Goal: Register for event/course: Sign up to attend an event or enroll in a course

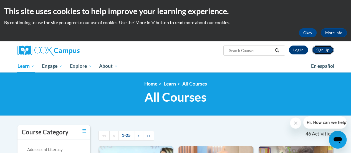
click at [331, 49] on link "Sign Up" at bounding box center [323, 50] width 22 height 9
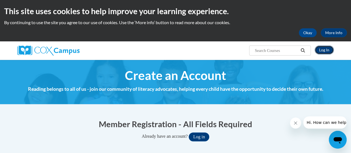
click at [330, 51] on link "Log In" at bounding box center [324, 50] width 19 height 9
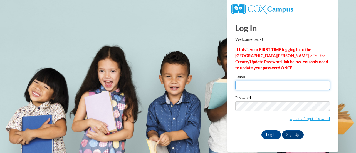
click at [271, 86] on input "Email" at bounding box center [282, 85] width 94 height 9
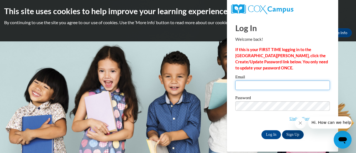
type input "[EMAIL_ADDRESS][DOMAIN_NAME]"
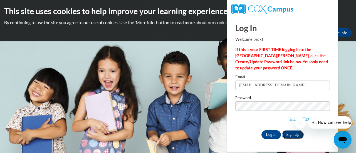
click at [288, 137] on link "Sign Up" at bounding box center [293, 134] width 22 height 9
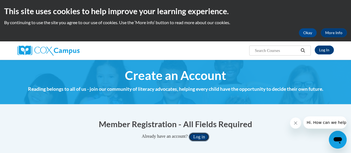
click at [207, 138] on button "Log in" at bounding box center [199, 136] width 21 height 9
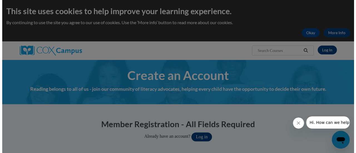
scroll to position [43, 0]
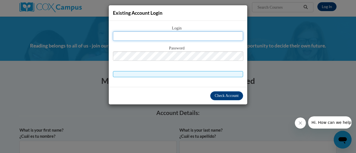
click at [181, 35] on input "text" at bounding box center [178, 35] width 130 height 9
type input "[EMAIL_ADDRESS][DOMAIN_NAME]"
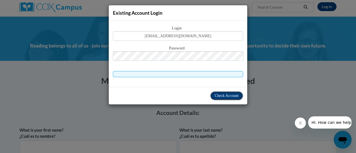
click at [216, 96] on span "Check Account" at bounding box center [226, 96] width 24 height 4
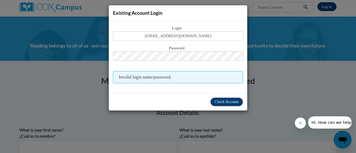
click at [223, 105] on button "Check Account" at bounding box center [226, 101] width 33 height 9
click at [300, 123] on icon "Close message from company" at bounding box center [299, 123] width 4 height 4
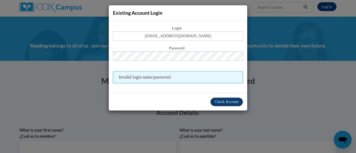
click at [218, 102] on span "Check Account" at bounding box center [226, 102] width 24 height 4
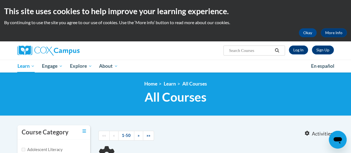
click at [151, 71] on ul "My Learning My Learning My Course Progress Certificates My Action Plans Group D…" at bounding box center [161, 66] width 294 height 13
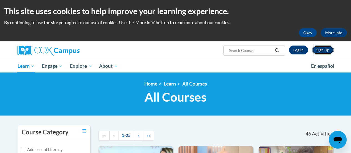
click at [322, 53] on link "Sign Up" at bounding box center [323, 50] width 22 height 9
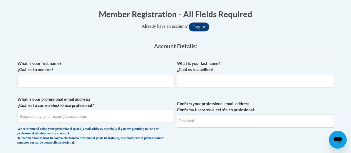
scroll to position [113, 0]
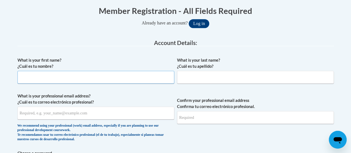
click at [102, 78] on input "What is your first name? ¿Cuál es tu nombre?" at bounding box center [95, 77] width 157 height 13
type input "Vicki"
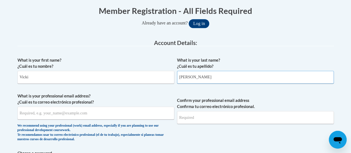
type input "Howell"
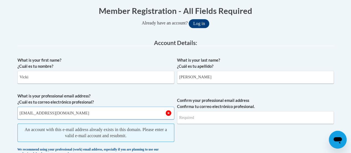
type input "vhowell@altoona.k12.wi.us"
click at [147, 94] on label "What is your professional email address? ¿Cuál es tu correo electrónico profesi…" at bounding box center [95, 99] width 157 height 12
click at [147, 107] on input "vhowell@altoona.k12.wi.us" at bounding box center [95, 113] width 157 height 13
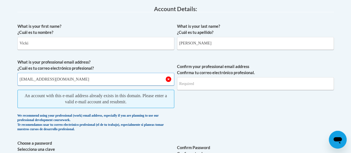
scroll to position [156, 0]
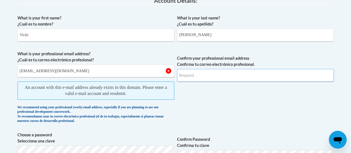
click at [222, 81] on input "Confirm your professional email address Confirma tu correo electrónico profesio…" at bounding box center [255, 75] width 157 height 13
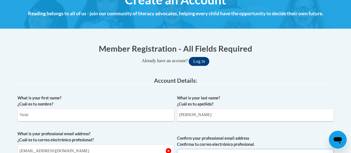
scroll to position [0, 0]
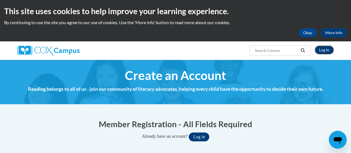
click at [324, 50] on link "Log In" at bounding box center [324, 50] width 19 height 9
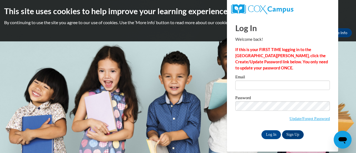
click at [272, 91] on div "Email" at bounding box center [282, 84] width 94 height 19
click at [268, 87] on input "Email" at bounding box center [282, 85] width 94 height 9
type input "[EMAIL_ADDRESS][DOMAIN_NAME]"
click at [291, 120] on link "Update/Forgot Password" at bounding box center [309, 118] width 40 height 4
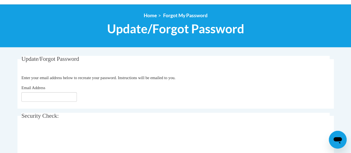
scroll to position [56, 0]
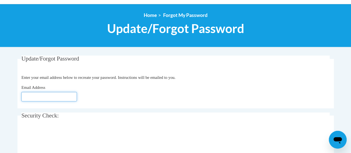
click at [57, 95] on input "Email Address" at bounding box center [49, 96] width 56 height 9
type input "[EMAIL_ADDRESS][DOMAIN_NAME]"
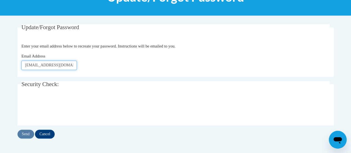
scroll to position [92, 0]
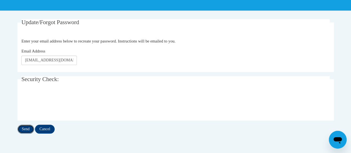
click at [26, 129] on input "Send" at bounding box center [25, 129] width 17 height 9
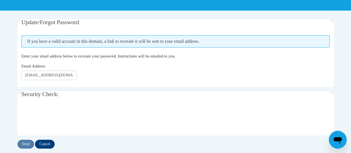
scroll to position [100, 0]
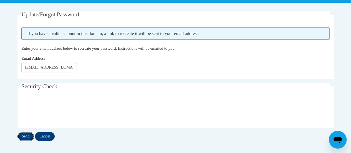
click at [24, 137] on input "Send" at bounding box center [25, 136] width 17 height 9
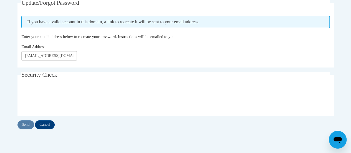
scroll to position [116, 0]
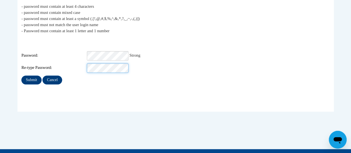
scroll to position [128, 0]
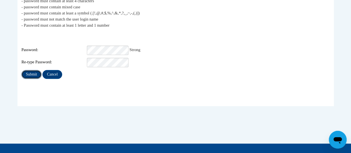
click at [34, 70] on input "Submit" at bounding box center [31, 74] width 20 height 9
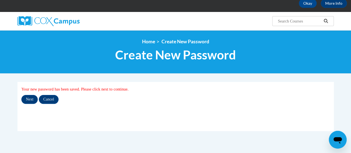
scroll to position [31, 0]
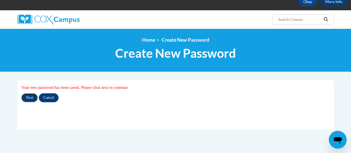
click at [28, 101] on input "Next" at bounding box center [29, 97] width 16 height 9
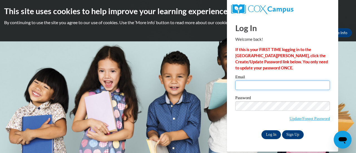
type input "[EMAIL_ADDRESS][DOMAIN_NAME]"
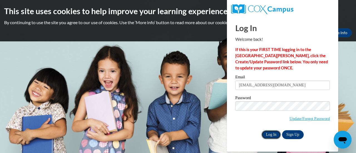
click at [272, 135] on input "Log In" at bounding box center [270, 134] width 19 height 9
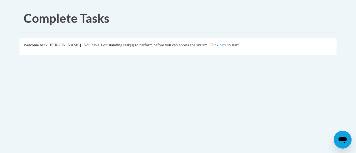
click at [229, 47] on div "Welcome back [PERSON_NAME] . You have 1 outstanding task(s) to perform before y…" at bounding box center [178, 45] width 309 height 6
click at [226, 45] on link "here" at bounding box center [222, 45] width 7 height 4
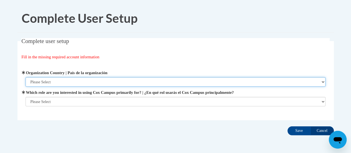
click at [141, 84] on select "Please Select United States | Estados Unidos Outside of the United States | Fue…" at bounding box center [176, 81] width 300 height 9
select select "ad49bcad-a171-4b2e-b99c-48b446064914"
click at [26, 77] on select "Please Select United States | Estados Unidos Outside of the United States | Fue…" at bounding box center [176, 81] width 300 height 9
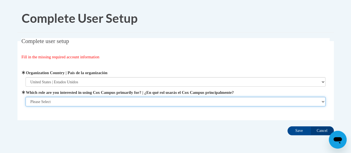
click at [105, 103] on select "Please Select College/University | Colegio/Universidad Community/Nonprofit Part…" at bounding box center [176, 101] width 300 height 9
select select "fbf2d438-af2f-41f8-98f1-81c410e29de3"
click at [26, 106] on select "Please Select College/University | Colegio/Universidad Community/Nonprofit Part…" at bounding box center [176, 101] width 300 height 9
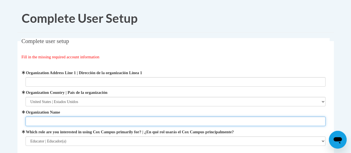
click at [79, 118] on input "Organization Name" at bounding box center [176, 121] width 300 height 9
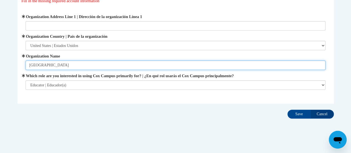
scroll to position [61, 0]
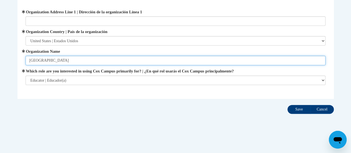
type input "Altoona Elementary"
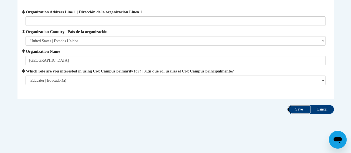
click at [296, 108] on input "Save" at bounding box center [299, 109] width 23 height 9
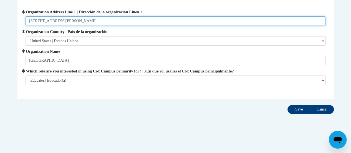
type input "157 Bartlett Ave"
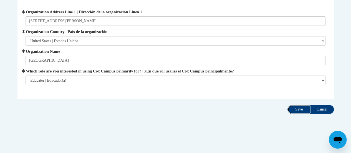
click at [295, 110] on input "Save" at bounding box center [299, 109] width 23 height 9
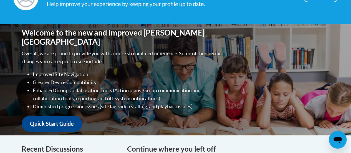
scroll to position [101, 0]
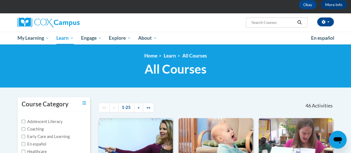
scroll to position [28, 0]
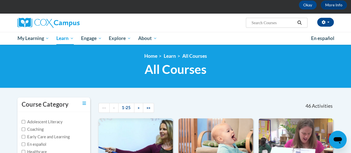
click at [271, 24] on input "Search..." at bounding box center [273, 22] width 44 height 7
type input "oral"
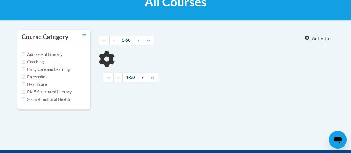
scroll to position [96, 0]
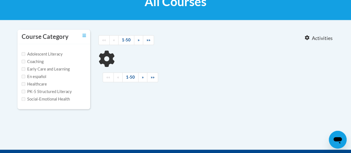
type input "oral"
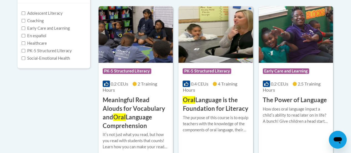
scroll to position [147, 0]
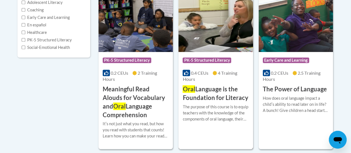
click at [202, 95] on h3 "Oral Language is the Foundation for Literacy" at bounding box center [216, 93] width 66 height 17
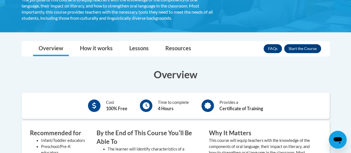
scroll to position [134, 0]
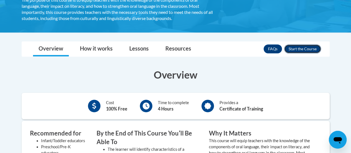
click at [305, 49] on button "Enroll" at bounding box center [302, 48] width 37 height 9
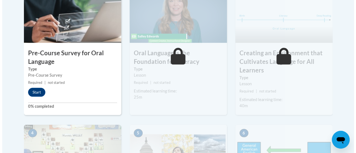
scroll to position [214, 0]
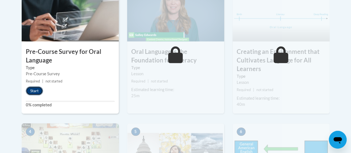
click at [32, 90] on button "Start" at bounding box center [34, 90] width 17 height 9
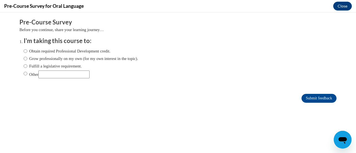
scroll to position [0, 0]
click at [24, 66] on input "Fulfill a legislative requirement." at bounding box center [26, 66] width 4 height 6
radio input "true"
click at [307, 99] on input "Submit feedback" at bounding box center [318, 98] width 35 height 9
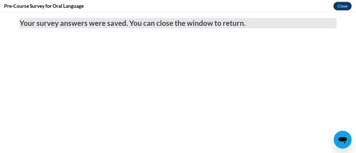
click at [342, 4] on button "Close" at bounding box center [342, 6] width 19 height 9
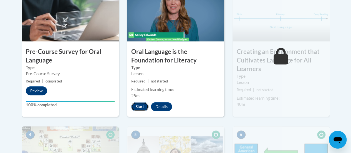
click at [140, 108] on button "Start" at bounding box center [139, 106] width 17 height 9
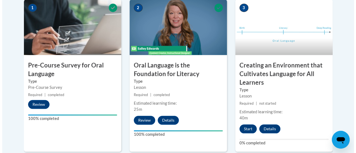
scroll to position [200, 0]
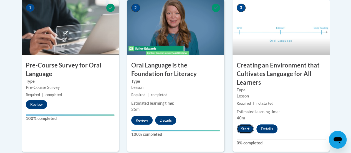
click at [244, 129] on button "Start" at bounding box center [245, 128] width 17 height 9
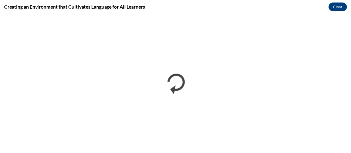
scroll to position [0, 0]
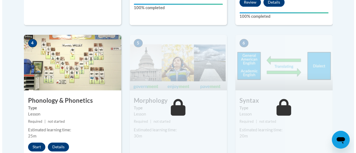
scroll to position [331, 0]
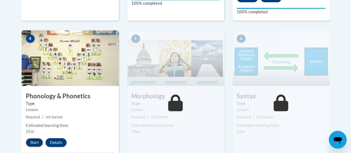
click at [36, 142] on button "Start" at bounding box center [34, 142] width 17 height 9
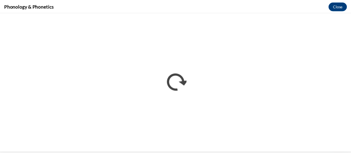
scroll to position [0, 0]
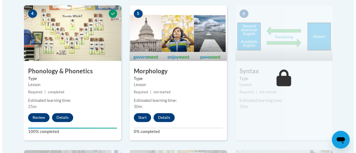
scroll to position [367, 0]
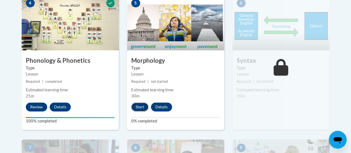
click at [137, 107] on button "Start" at bounding box center [139, 106] width 17 height 9
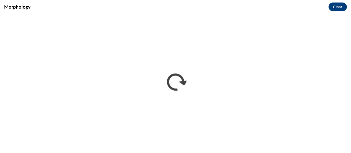
scroll to position [0, 0]
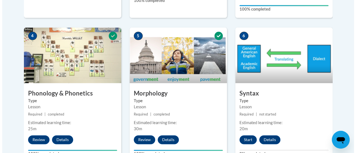
scroll to position [345, 0]
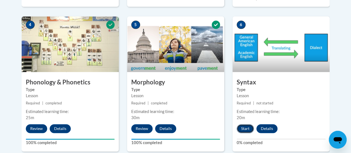
click at [244, 130] on button "Start" at bounding box center [245, 128] width 17 height 9
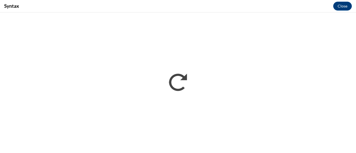
scroll to position [0, 0]
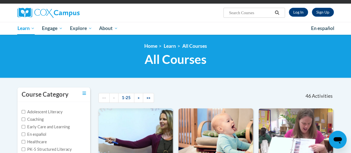
scroll to position [29, 0]
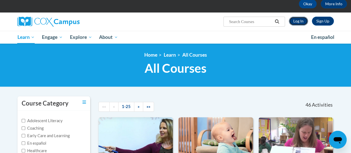
click at [298, 20] on link "Log In" at bounding box center [298, 21] width 19 height 9
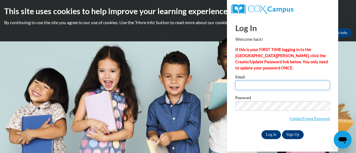
type input "[EMAIL_ADDRESS][DOMAIN_NAME]"
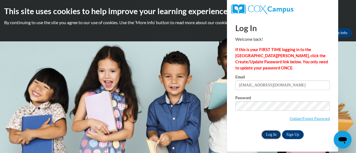
click at [273, 137] on input "Log In" at bounding box center [270, 134] width 19 height 9
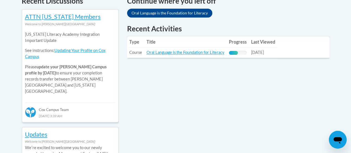
scroll to position [254, 0]
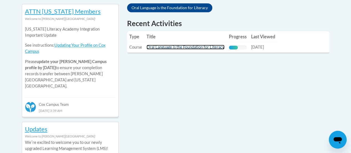
click at [179, 48] on link "Oral Language is the Foundation for Literacy" at bounding box center [186, 47] width 78 height 5
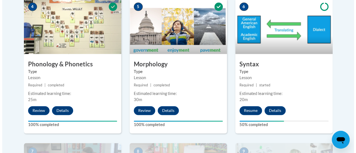
scroll to position [367, 0]
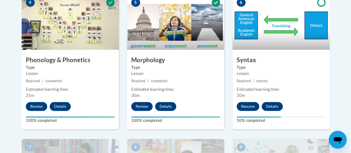
click at [244, 106] on button "Resume" at bounding box center [248, 106] width 22 height 9
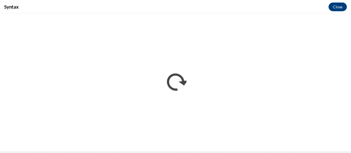
scroll to position [0, 0]
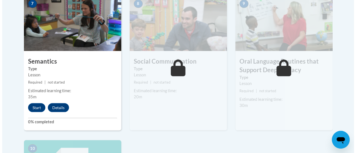
scroll to position [512, 0]
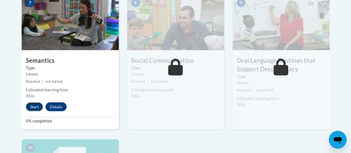
click at [32, 108] on button "Start" at bounding box center [34, 106] width 17 height 9
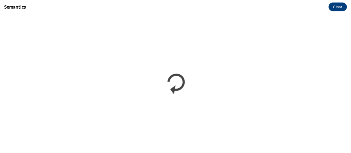
scroll to position [0, 0]
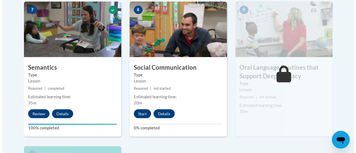
scroll to position [505, 0]
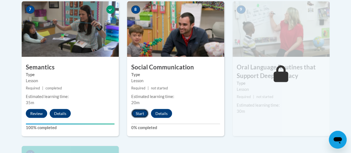
click at [139, 115] on button "Start" at bounding box center [139, 113] width 17 height 9
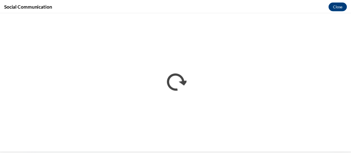
scroll to position [0, 0]
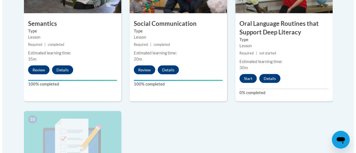
scroll to position [564, 0]
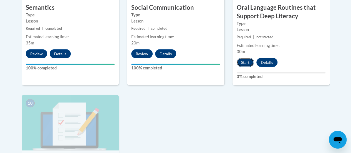
click at [245, 62] on button "Start" at bounding box center [245, 62] width 17 height 9
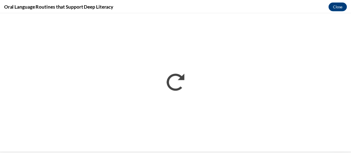
scroll to position [0, 0]
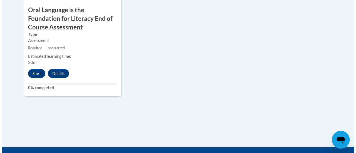
scroll to position [716, 0]
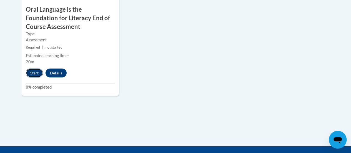
click at [33, 72] on button "Start" at bounding box center [34, 73] width 17 height 9
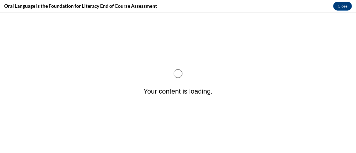
scroll to position [0, 0]
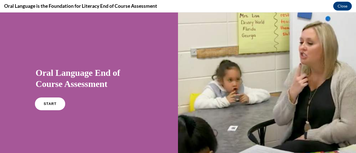
click at [46, 107] on link "START" at bounding box center [50, 103] width 30 height 13
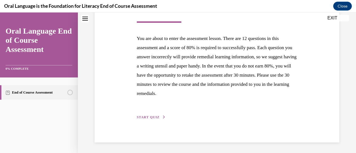
scroll to position [102, 0]
click at [151, 117] on span "START QUIZ" at bounding box center [148, 117] width 23 height 4
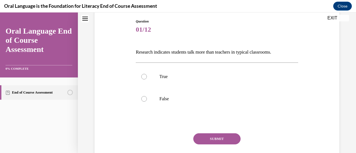
scroll to position [59, 0]
click at [142, 98] on div at bounding box center [144, 99] width 6 height 6
click at [142, 98] on input "False" at bounding box center [144, 99] width 6 height 6
radio input "true"
click at [217, 139] on button "SUBMIT" at bounding box center [216, 138] width 47 height 11
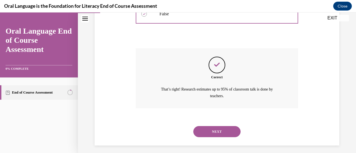
scroll to position [146, 0]
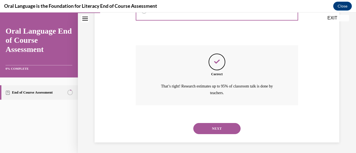
click at [226, 128] on button "NEXT" at bounding box center [216, 128] width 47 height 11
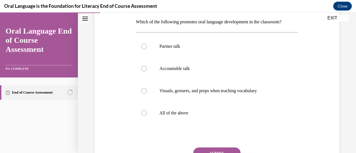
scroll to position [89, 0]
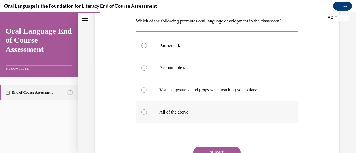
click at [144, 112] on div at bounding box center [144, 112] width 6 height 6
click at [144, 112] on input "All of the above" at bounding box center [144, 112] width 6 height 6
radio input "true"
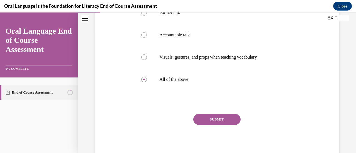
click at [230, 122] on button "SUBMIT" at bounding box center [216, 119] width 47 height 11
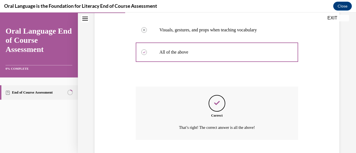
scroll to position [184, 0]
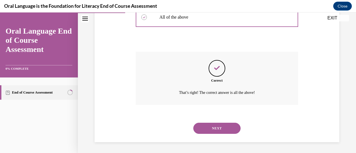
click at [224, 131] on button "NEXT" at bounding box center [216, 128] width 47 height 11
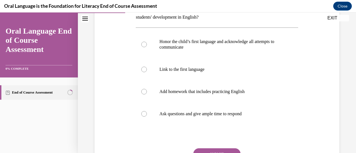
scroll to position [102, 0]
click at [142, 91] on div at bounding box center [144, 92] width 6 height 6
click at [142, 91] on input "Add homework that includes practicing English" at bounding box center [144, 92] width 6 height 6
radio input "true"
click at [221, 152] on button "SUBMIT" at bounding box center [216, 154] width 47 height 11
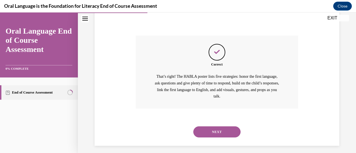
scroll to position [219, 0]
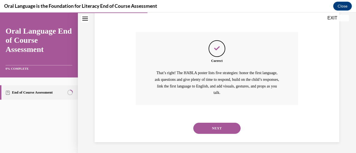
click at [223, 126] on button "NEXT" at bounding box center [216, 128] width 47 height 11
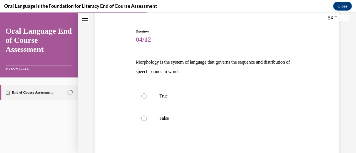
scroll to position [50, 0]
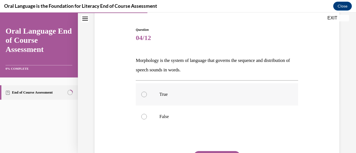
click at [143, 94] on div at bounding box center [144, 95] width 6 height 6
click at [143, 94] on input "True" at bounding box center [144, 95] width 6 height 6
radio input "true"
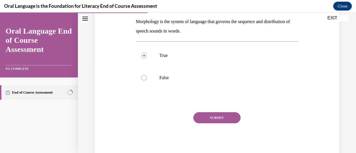
click at [230, 121] on button "SUBMIT" at bounding box center [216, 117] width 47 height 11
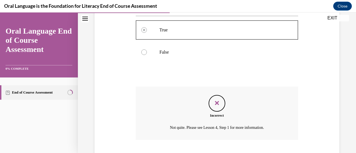
scroll to position [149, 0]
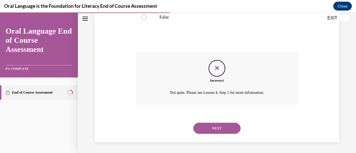
click at [226, 132] on button "NEXT" at bounding box center [216, 128] width 47 height 11
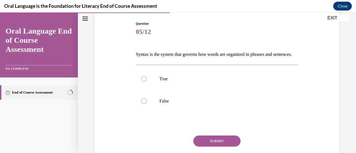
scroll to position [58, 0]
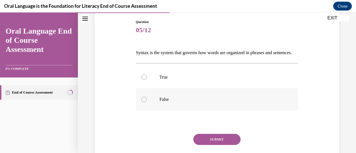
click at [269, 103] on label "False" at bounding box center [217, 99] width 162 height 22
click at [147, 102] on input "False" at bounding box center [144, 100] width 6 height 6
radio input "true"
click at [143, 80] on div at bounding box center [144, 77] width 6 height 6
click at [143, 80] on input "True" at bounding box center [144, 77] width 6 height 6
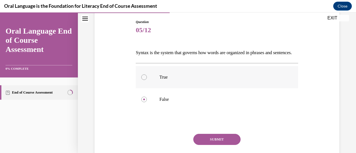
radio input "true"
click at [231, 145] on button "SUBMIT" at bounding box center [216, 139] width 47 height 11
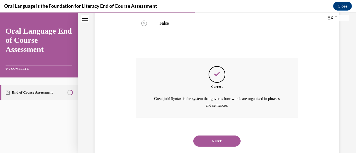
scroll to position [156, 0]
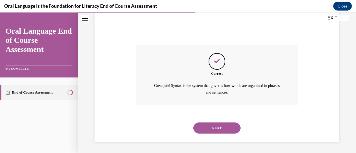
click at [206, 130] on button "NEXT" at bounding box center [216, 127] width 47 height 11
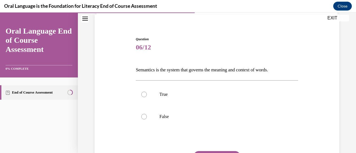
scroll to position [46, 0]
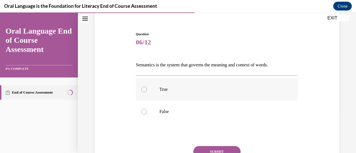
click at [144, 90] on div at bounding box center [144, 90] width 6 height 6
click at [144, 90] on input "True" at bounding box center [144, 90] width 6 height 6
radio input "true"
click at [204, 147] on button "SUBMIT" at bounding box center [216, 151] width 47 height 11
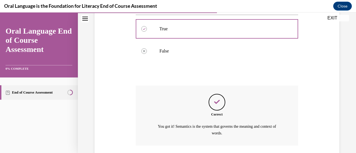
scroll to position [146, 0]
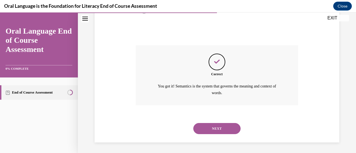
click at [225, 127] on button "NEXT" at bounding box center [216, 128] width 47 height 11
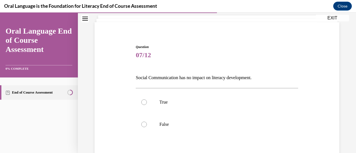
scroll to position [37, 0]
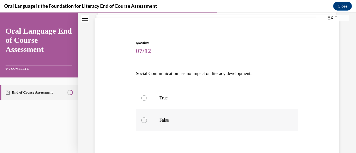
click at [141, 120] on div at bounding box center [144, 120] width 6 height 6
click at [141, 120] on input "False" at bounding box center [144, 120] width 6 height 6
radio input "true"
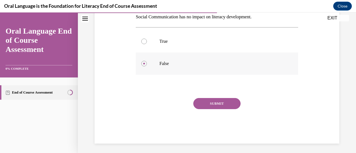
scroll to position [94, 0]
click at [219, 105] on button "SUBMIT" at bounding box center [216, 102] width 47 height 11
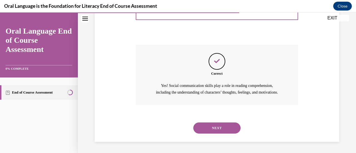
scroll to position [153, 0]
click at [226, 130] on button "NEXT" at bounding box center [216, 127] width 47 height 11
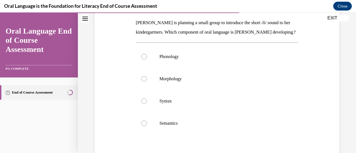
scroll to position [88, 0]
click at [143, 59] on div at bounding box center [144, 57] width 6 height 6
click at [143, 59] on input "Phonology" at bounding box center [144, 57] width 6 height 6
radio input "true"
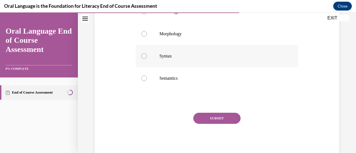
scroll to position [136, 0]
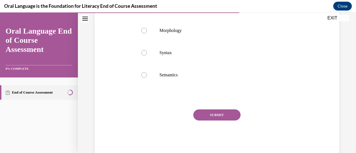
click at [213, 121] on button "SUBMIT" at bounding box center [216, 114] width 47 height 11
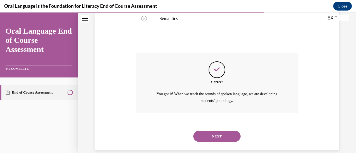
scroll to position [210, 0]
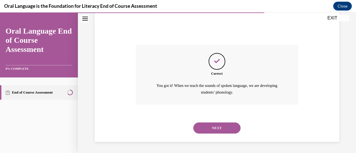
click at [215, 127] on button "NEXT" at bounding box center [216, 127] width 47 height 11
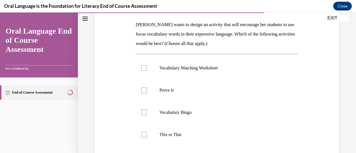
scroll to position [101, 0]
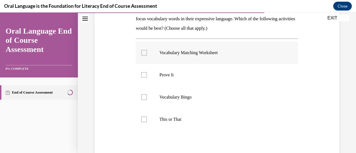
click at [142, 53] on div at bounding box center [144, 53] width 6 height 6
click at [142, 53] on input "Vocabulary Matching Worksheet" at bounding box center [144, 53] width 6 height 6
checkbox input "true"
click at [142, 75] on div at bounding box center [144, 75] width 6 height 6
click at [142, 75] on input "Prove It" at bounding box center [144, 75] width 6 height 6
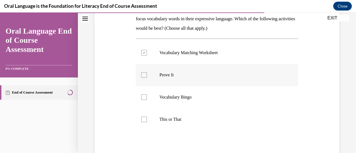
checkbox input "true"
click at [144, 97] on div at bounding box center [144, 97] width 6 height 6
click at [144, 97] on input "Vocabulary Bingo" at bounding box center [144, 97] width 6 height 6
checkbox input "true"
click at [144, 121] on div at bounding box center [144, 120] width 6 height 6
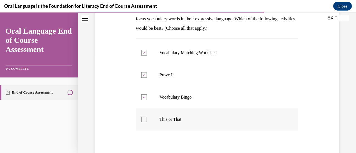
click at [144, 121] on input "This or That" at bounding box center [144, 120] width 6 height 6
checkbox input "true"
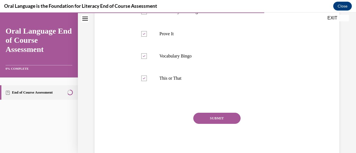
click at [219, 121] on button "SUBMIT" at bounding box center [216, 118] width 47 height 11
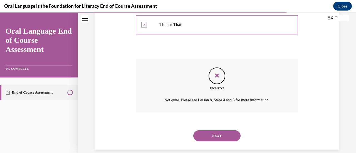
scroll to position [196, 0]
click at [223, 135] on button "NEXT" at bounding box center [216, 136] width 47 height 11
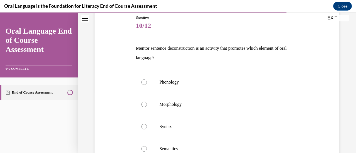
scroll to position [73, 0]
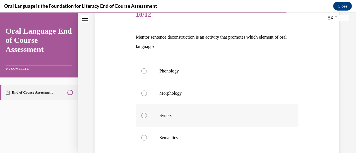
click at [143, 114] on div at bounding box center [144, 116] width 6 height 6
click at [143, 114] on input "Syntax" at bounding box center [144, 116] width 6 height 6
radio input "true"
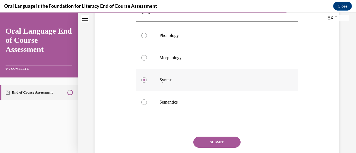
scroll to position [120, 0]
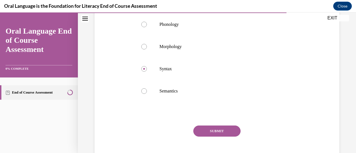
click at [204, 134] on button "SUBMIT" at bounding box center [216, 131] width 47 height 11
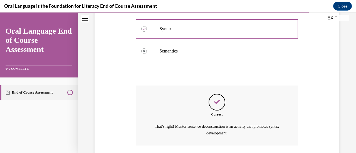
scroll to position [200, 0]
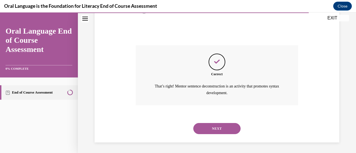
click at [204, 134] on div "NEXT" at bounding box center [217, 128] width 162 height 22
click at [204, 132] on button "NEXT" at bounding box center [216, 128] width 47 height 11
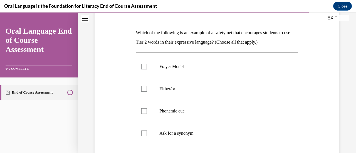
scroll to position [81, 0]
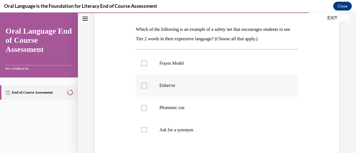
click at [143, 84] on div at bounding box center [144, 86] width 6 height 6
click at [143, 84] on input "Either/or" at bounding box center [144, 86] width 6 height 6
checkbox input "true"
click at [144, 132] on div at bounding box center [144, 130] width 6 height 6
click at [144, 132] on input "Ask for a synonym" at bounding box center [144, 130] width 6 height 6
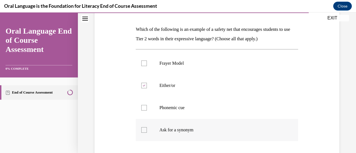
checkbox input "true"
click at [141, 107] on div at bounding box center [144, 108] width 6 height 6
click at [141, 107] on input "Phonemic cue" at bounding box center [144, 108] width 6 height 6
checkbox input "true"
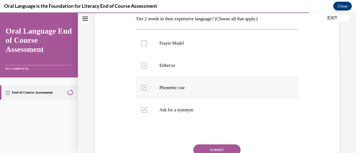
scroll to position [118, 0]
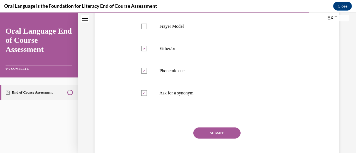
click at [232, 134] on button "SUBMIT" at bounding box center [216, 132] width 47 height 11
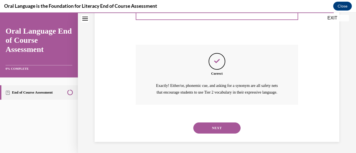
scroll to position [207, 0]
click at [224, 127] on button "NEXT" at bounding box center [216, 127] width 47 height 11
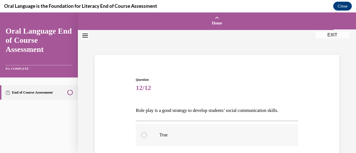
click at [145, 133] on div at bounding box center [144, 135] width 6 height 6
click at [145, 133] on input "True" at bounding box center [144, 135] width 6 height 6
radio input "true"
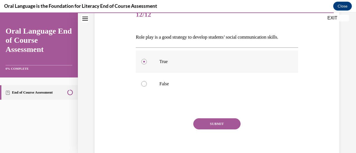
scroll to position [95, 0]
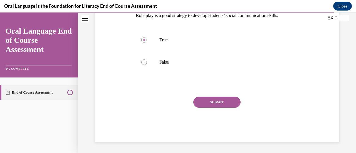
click at [204, 101] on button "SUBMIT" at bounding box center [216, 102] width 47 height 11
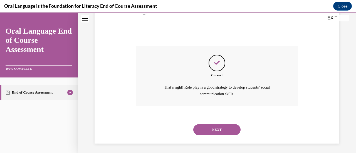
scroll to position [146, 0]
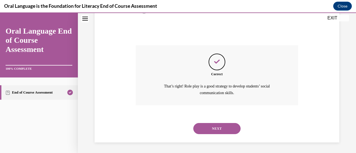
click at [218, 131] on button "NEXT" at bounding box center [216, 128] width 47 height 11
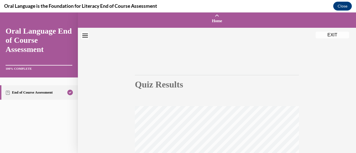
scroll to position [0, 0]
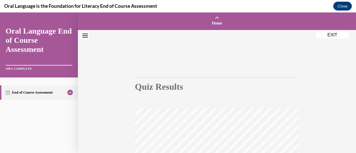
click at [332, 36] on button "EXIT" at bounding box center [331, 35] width 33 height 7
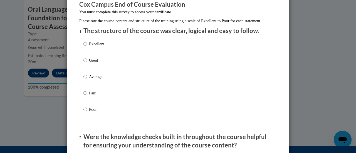
scroll to position [56, 0]
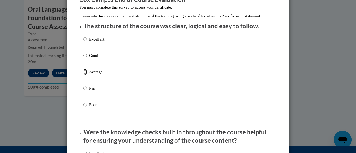
click at [84, 75] on input "Average" at bounding box center [85, 72] width 4 height 6
radio input "true"
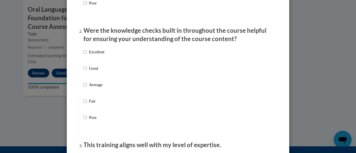
scroll to position [158, 0]
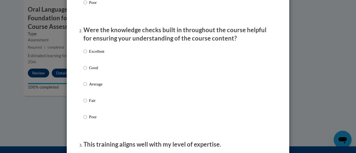
click at [85, 73] on label "Good" at bounding box center [93, 72] width 21 height 15
click at [85, 71] on input "Good" at bounding box center [85, 68] width 4 height 6
radio input "true"
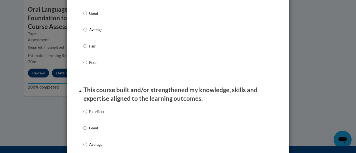
scroll to position [319, 0]
click at [83, 32] on input "Average" at bounding box center [85, 29] width 4 height 6
radio input "true"
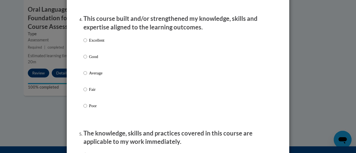
scroll to position [393, 0]
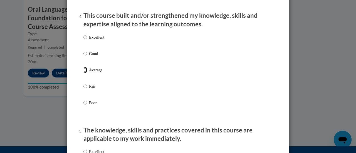
click at [83, 73] on input "Average" at bounding box center [85, 70] width 4 height 6
radio input "true"
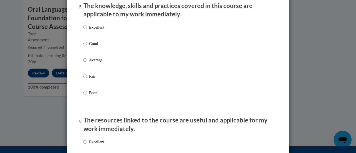
scroll to position [518, 0]
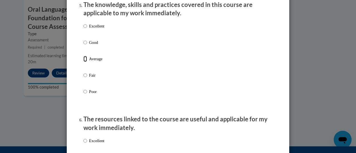
click at [83, 62] on input "Average" at bounding box center [85, 59] width 4 height 6
radio input "true"
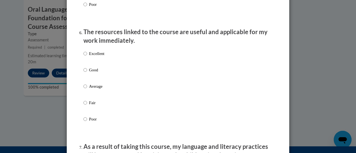
scroll to position [606, 0]
click at [83, 89] on input "Average" at bounding box center [85, 86] width 4 height 6
radio input "true"
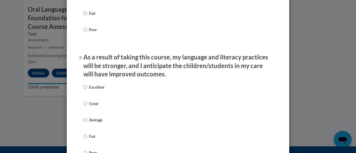
scroll to position [695, 0]
click at [84, 123] on input "Average" at bounding box center [85, 120] width 4 height 6
radio input "true"
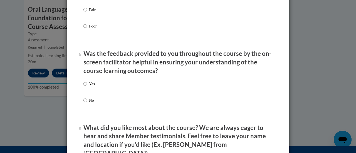
scroll to position [822, 0]
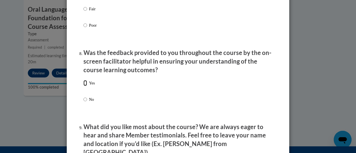
click at [83, 86] on input "Yes" at bounding box center [85, 83] width 4 height 6
radio input "true"
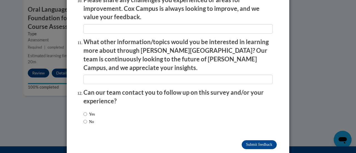
scroll to position [1002, 0]
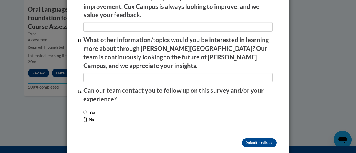
click at [83, 117] on input "No" at bounding box center [85, 120] width 4 height 6
radio input "true"
click at [251, 138] on input "Submit feedback" at bounding box center [258, 142] width 35 height 9
click at [251, 138] on input "Submitting" at bounding box center [258, 142] width 35 height 9
